Goal: Transaction & Acquisition: Purchase product/service

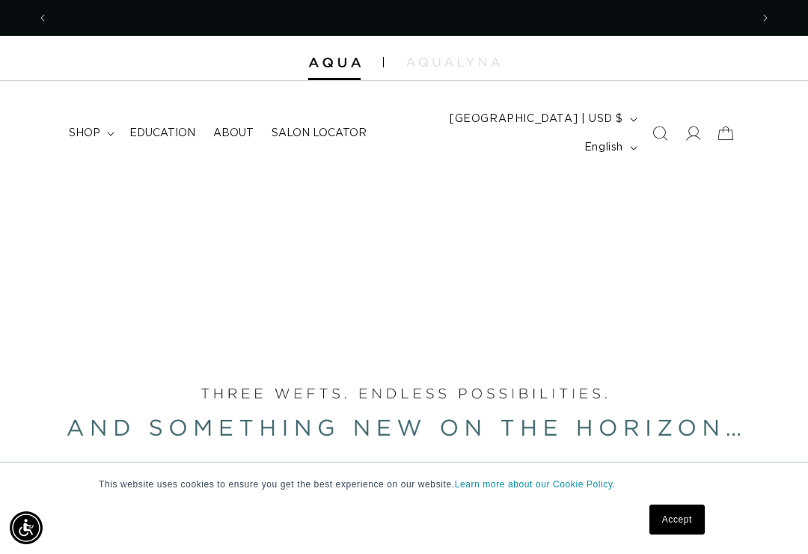
scroll to position [0, 1404]
click at [692, 129] on icon at bounding box center [693, 133] width 15 height 15
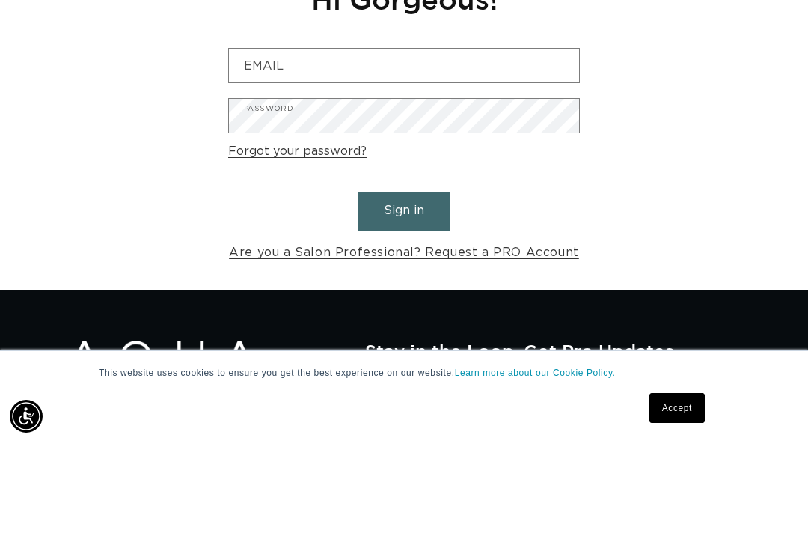
scroll to position [0, 702]
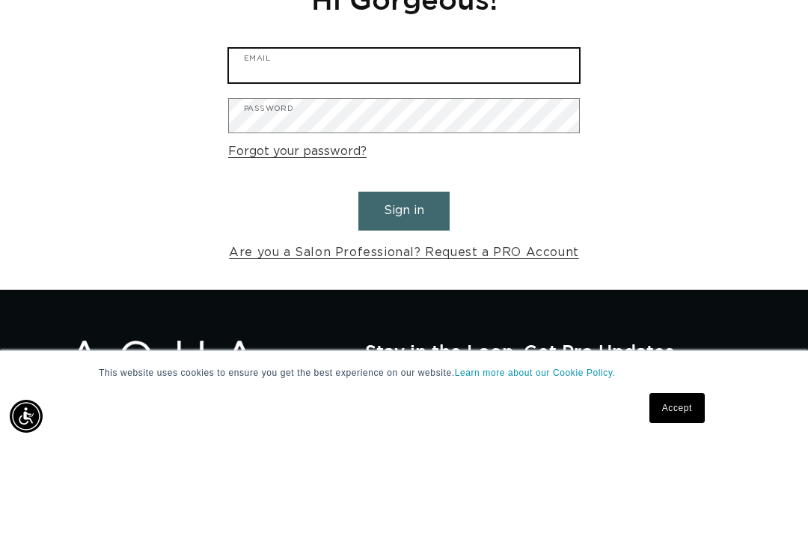
type input "[EMAIL_ADDRESS][DOMAIN_NAME]"
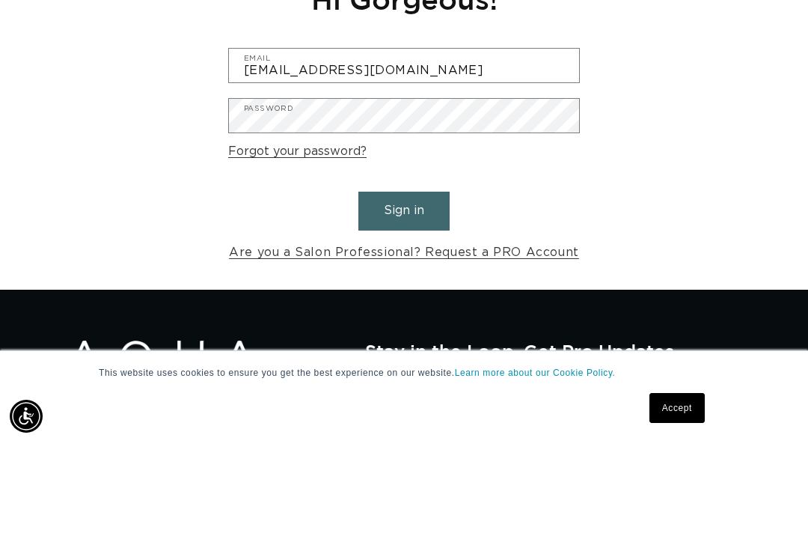
click at [404, 303] on button "Sign in" at bounding box center [404, 322] width 91 height 38
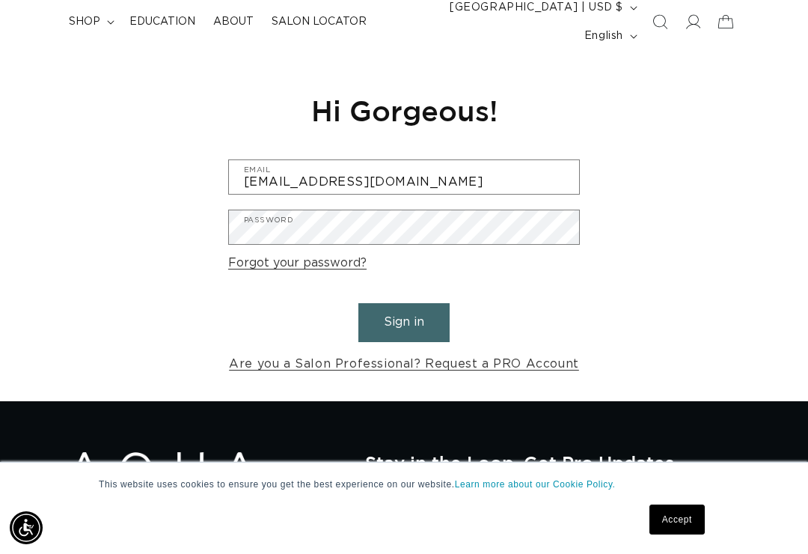
click at [427, 303] on button "Sign in" at bounding box center [404, 322] width 91 height 38
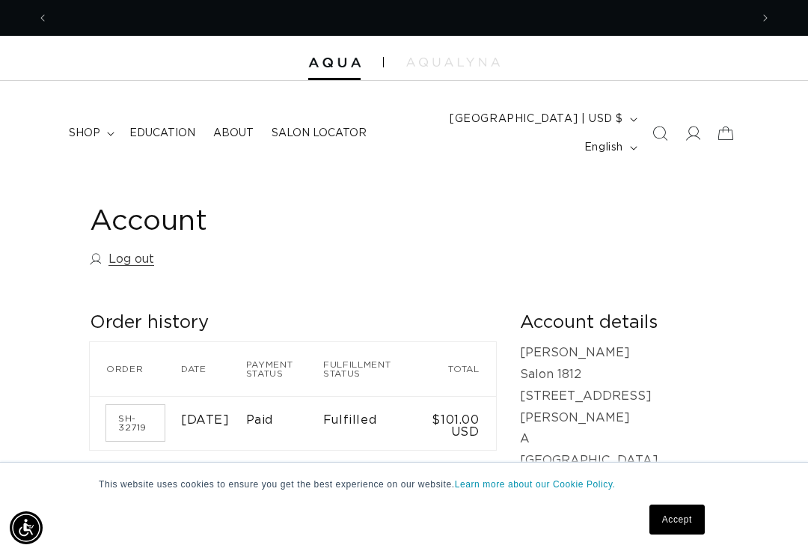
scroll to position [0, 1404]
click at [110, 127] on summary "shop" at bounding box center [90, 133] width 61 height 31
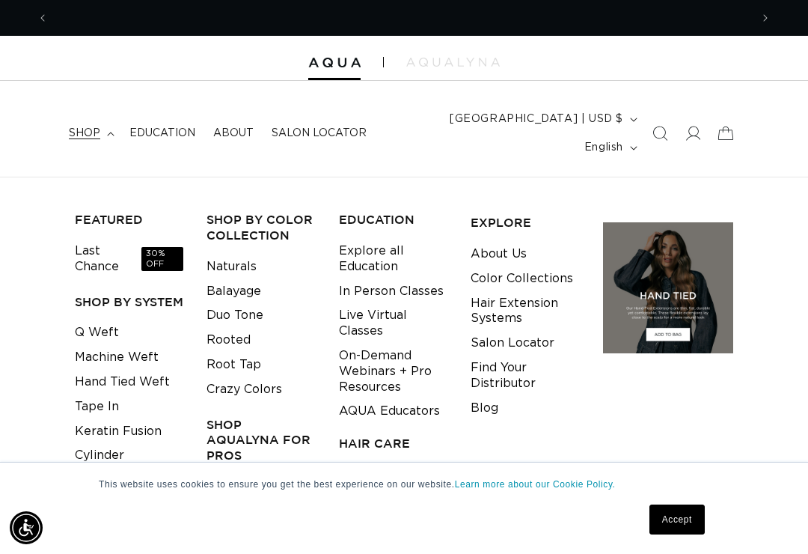
scroll to position [0, 0]
click at [115, 320] on link "Q Weft" at bounding box center [97, 332] width 44 height 25
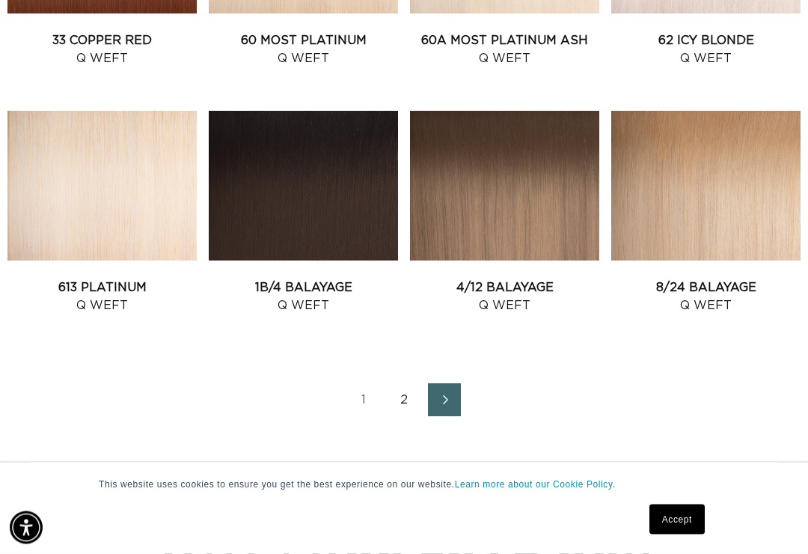
scroll to position [1519, 0]
click at [400, 383] on link "2" at bounding box center [404, 399] width 33 height 33
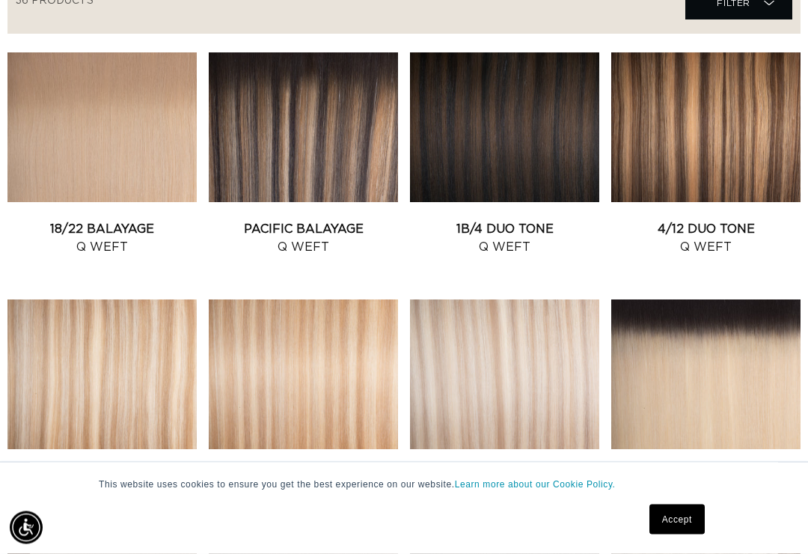
scroll to position [584, 0]
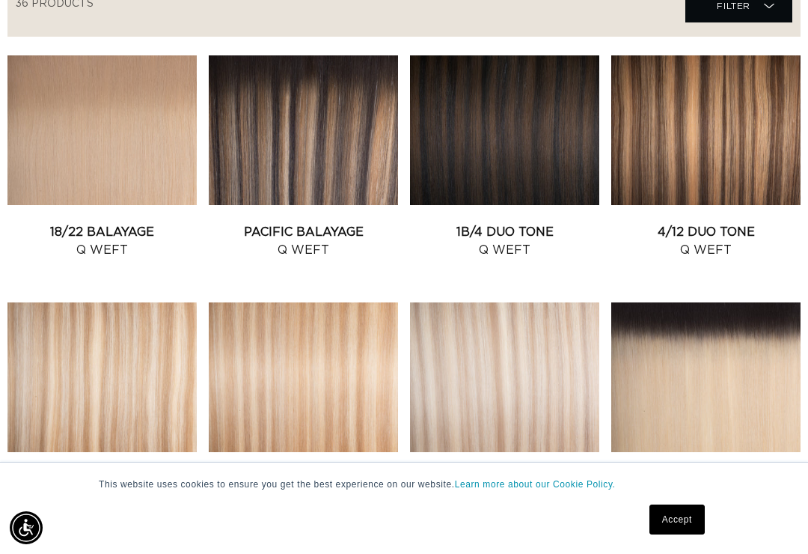
click at [518, 223] on link "1B/4 Duo Tone Q Weft" at bounding box center [504, 241] width 189 height 36
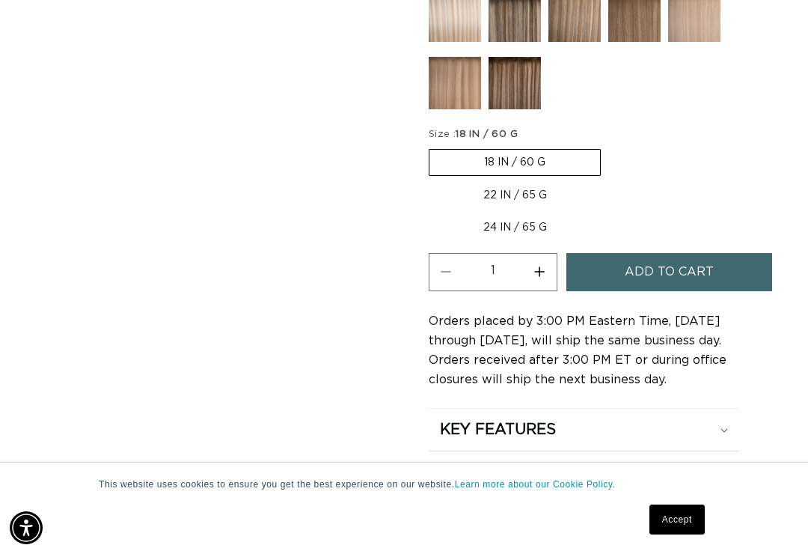
scroll to position [0, 702]
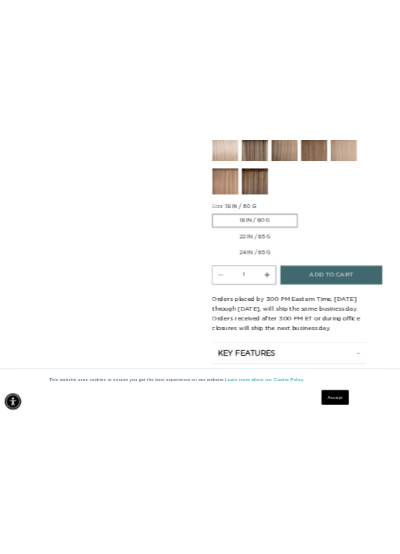
scroll to position [1201, 0]
